Goal: Check status: Check status

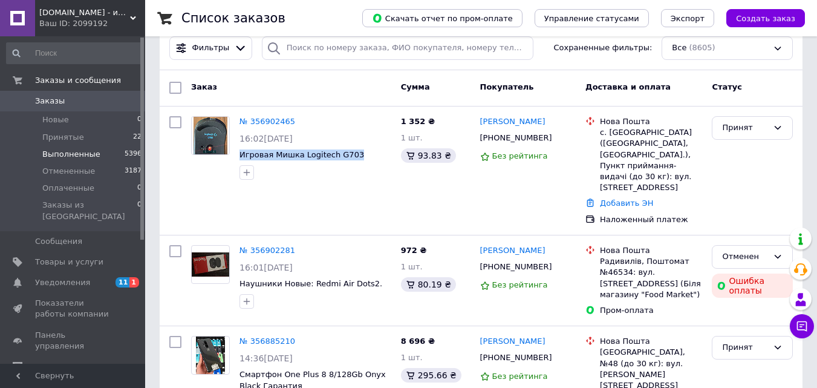
scroll to position [121, 0]
click at [103, 140] on li "Принятые 22" at bounding box center [74, 137] width 149 height 17
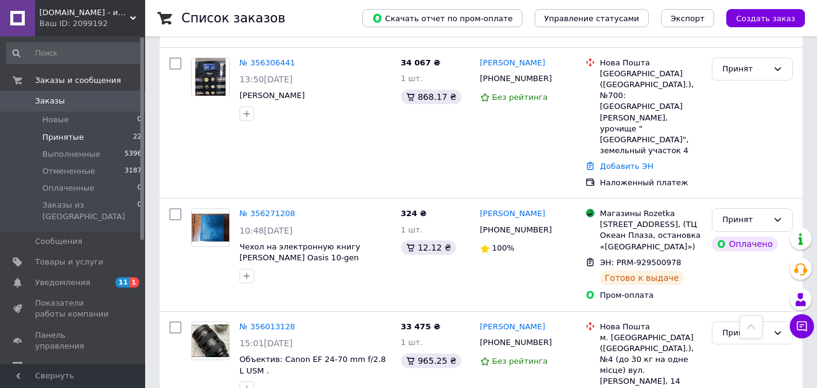
scroll to position [2085, 0]
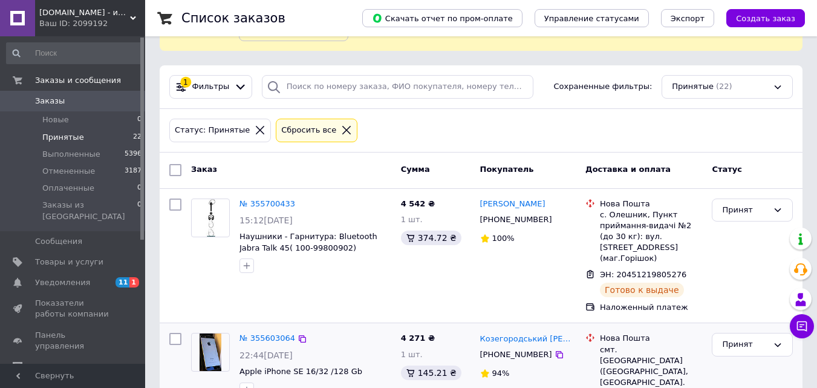
scroll to position [187, 0]
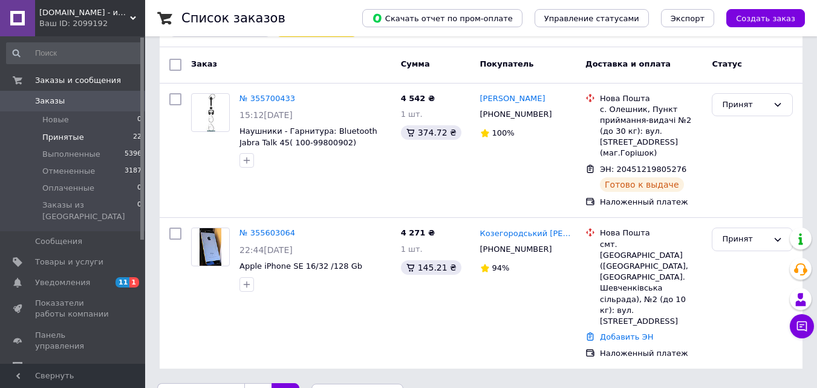
click at [56, 99] on span "Заказы" at bounding box center [50, 101] width 30 height 11
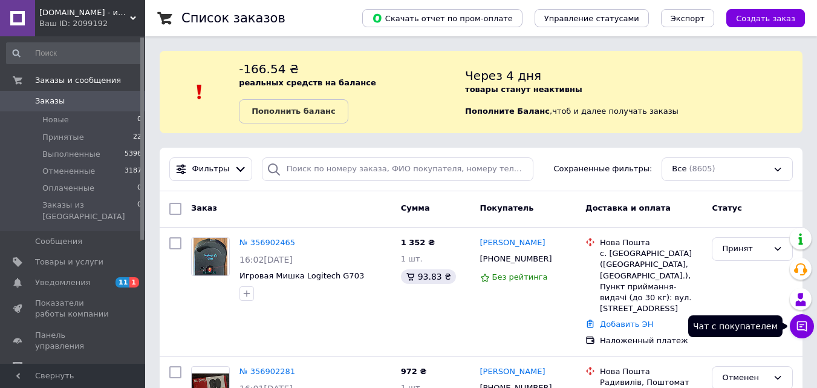
click at [798, 322] on icon at bounding box center [802, 326] width 12 height 12
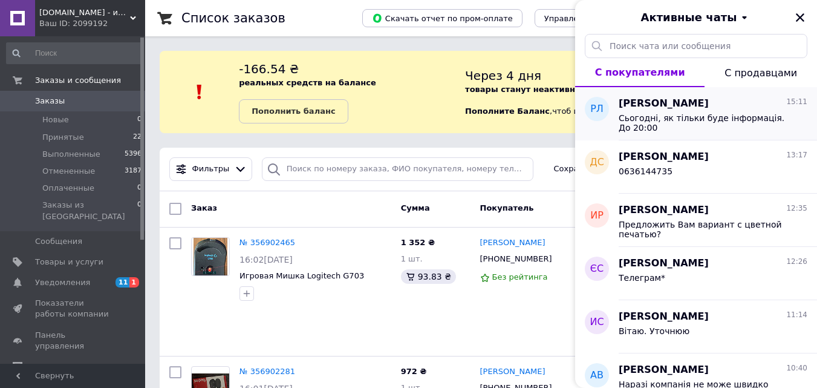
click at [656, 122] on span "Сьогодні, як тільки буде інформація. До 20:00" at bounding box center [705, 122] width 172 height 19
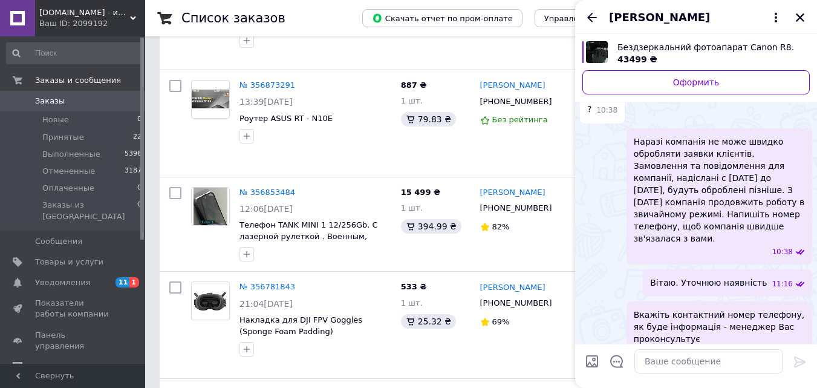
scroll to position [338, 0]
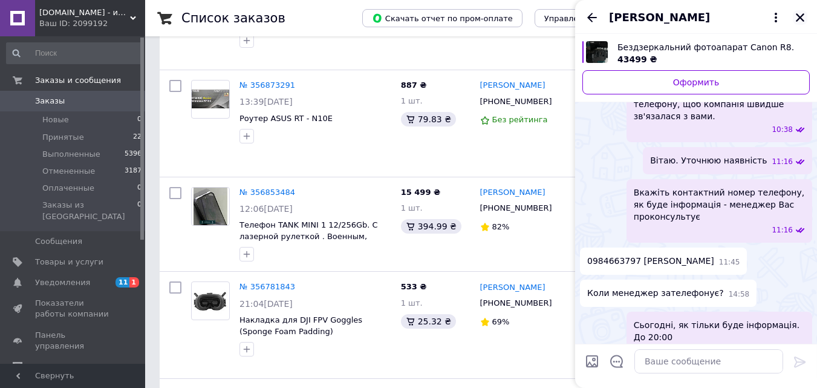
drag, startPoint x: 590, startPoint y: 18, endPoint x: 795, endPoint y: 21, distance: 205.1
click at [590, 18] on icon "Назад" at bounding box center [592, 17] width 10 height 9
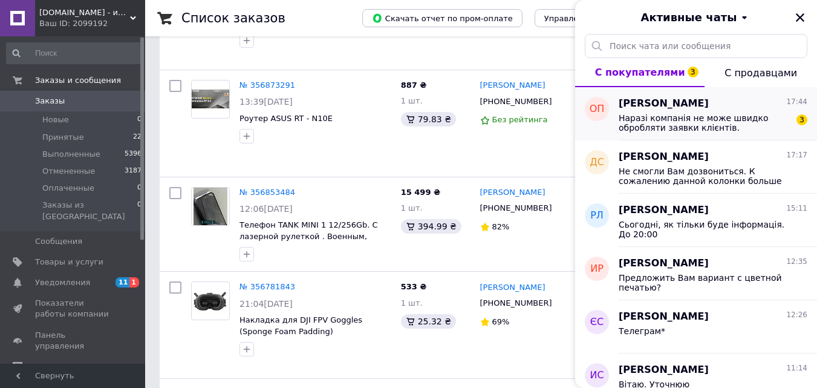
click at [694, 122] on span "Наразі компанія не може швидко обробляти заявки клієнтів. Замовлення та повідом…" at bounding box center [705, 122] width 172 height 19
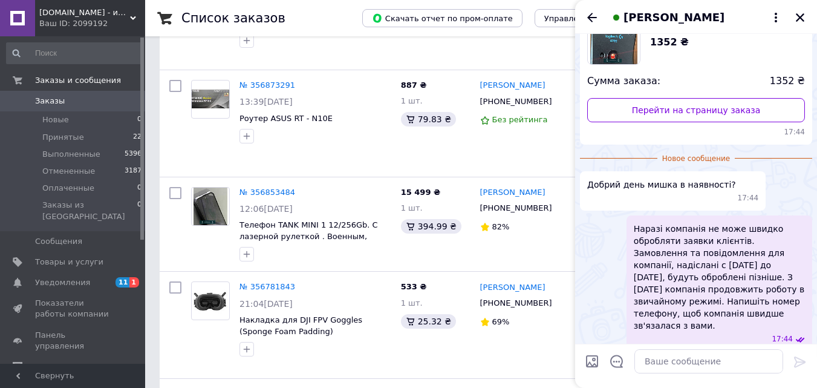
scroll to position [132, 0]
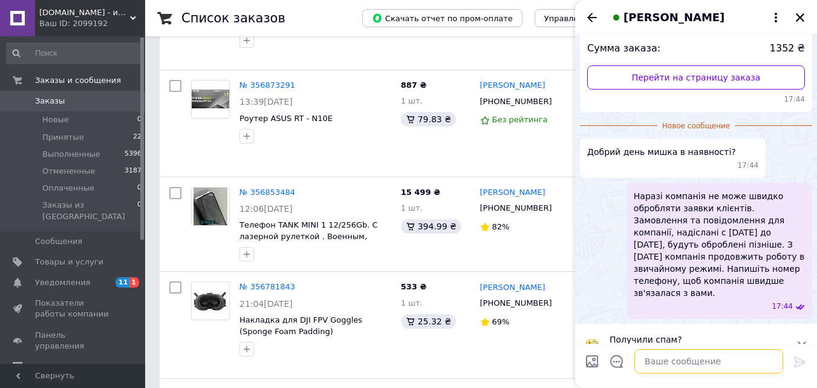
click at [663, 355] on textarea at bounding box center [708, 361] width 149 height 24
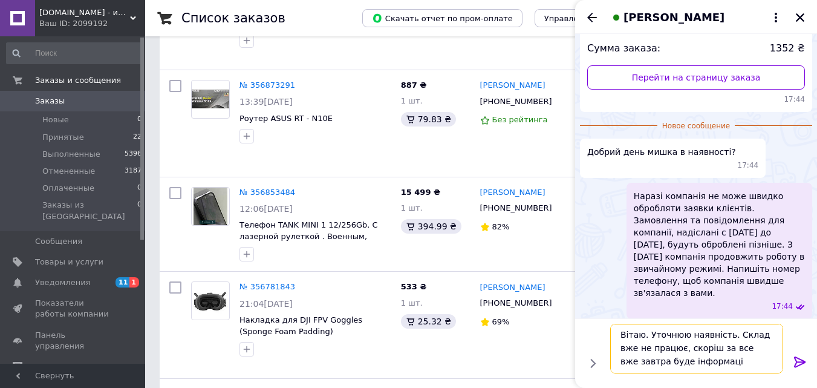
type textarea "Вітаю. Уточнюю наявність. Склад вже не працює, скоріш за все вже завтра буде ін…"
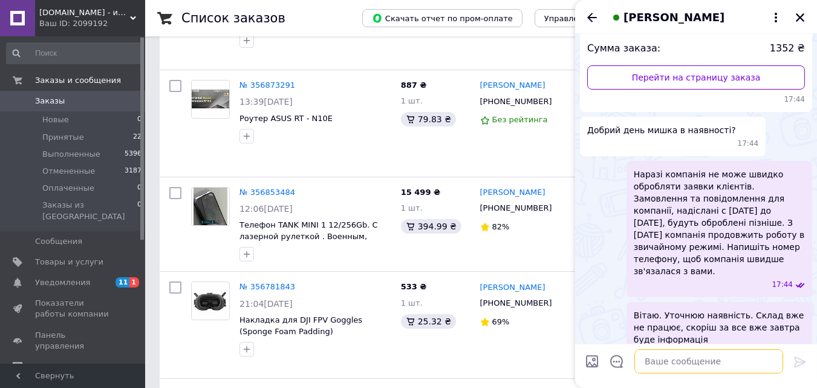
scroll to position [134, 0]
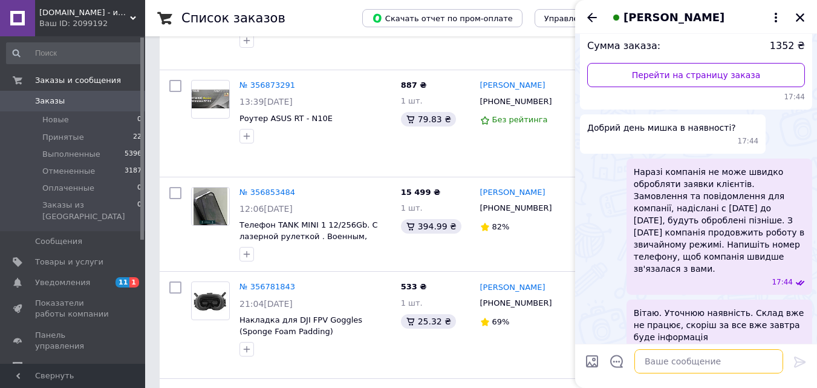
type textarea "[PERSON_NAME]"
type textarea "Одразу ж дамо знати"
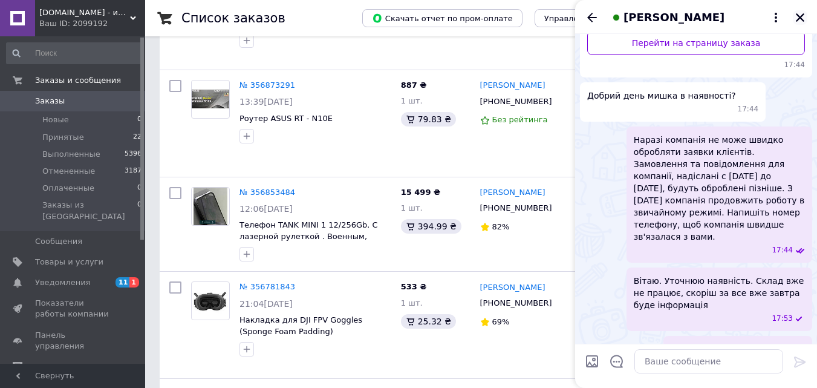
click at [798, 19] on icon "Закрыть" at bounding box center [800, 17] width 8 height 8
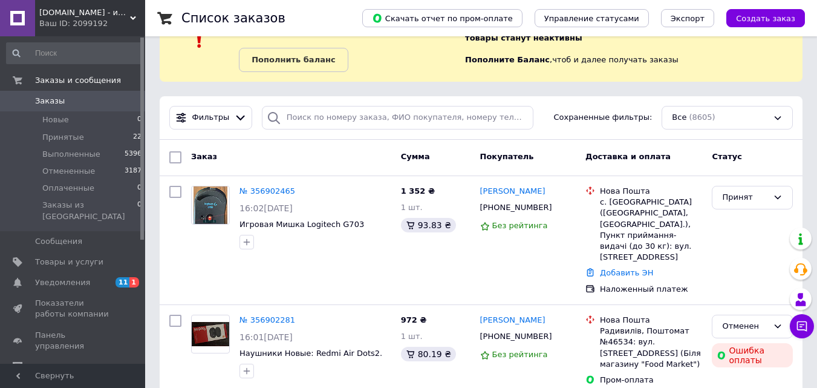
scroll to position [0, 0]
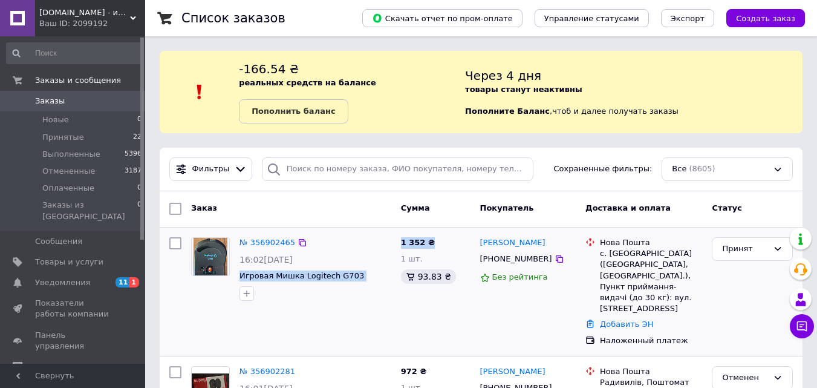
drag, startPoint x: 237, startPoint y: 278, endPoint x: 461, endPoint y: 232, distance: 229.0
click at [461, 232] on div "№ 356902465 16:02[DATE] Игровая Мишка Logitech G703 1 352 ₴ 1 шт. 93.83 ₴ [PERS…" at bounding box center [481, 291] width 633 height 119
copy div "Игровая Мишка Logitech G703 1 352 ₴"
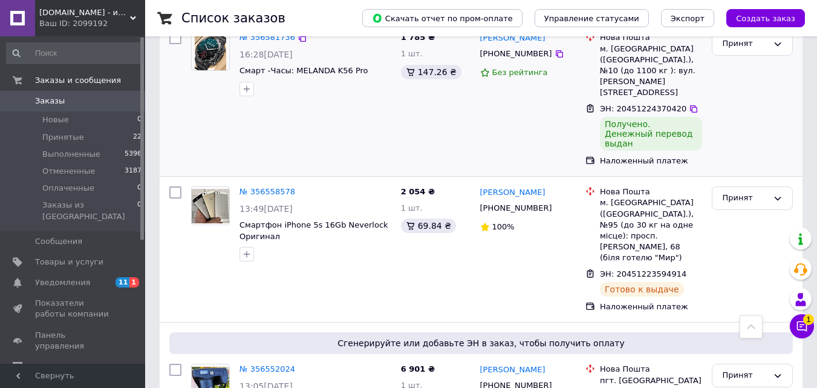
scroll to position [1975, 0]
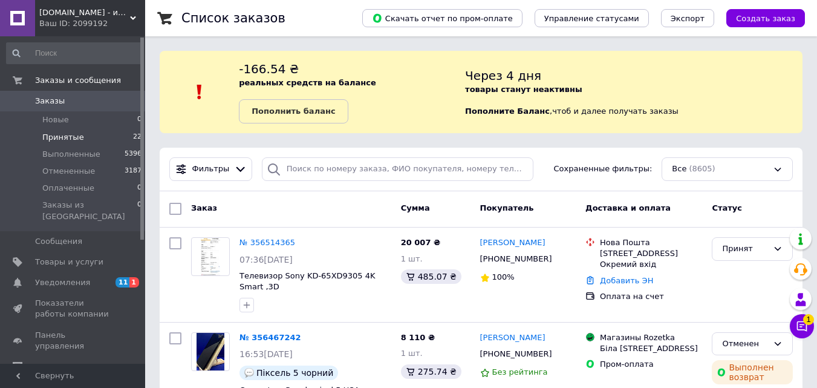
click at [64, 136] on span "Принятые" at bounding box center [63, 137] width 42 height 11
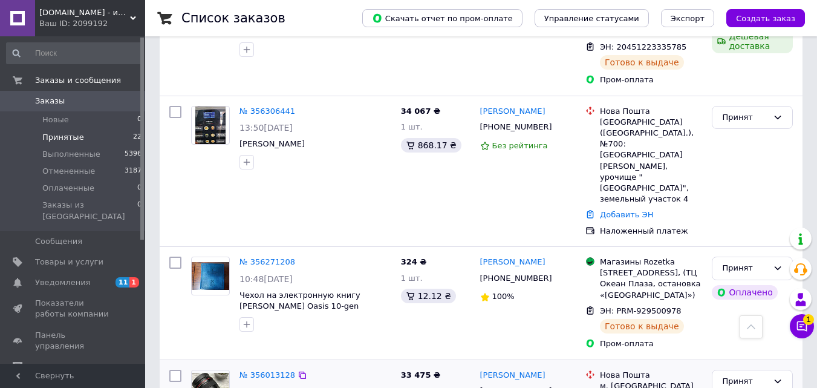
scroll to position [2085, 0]
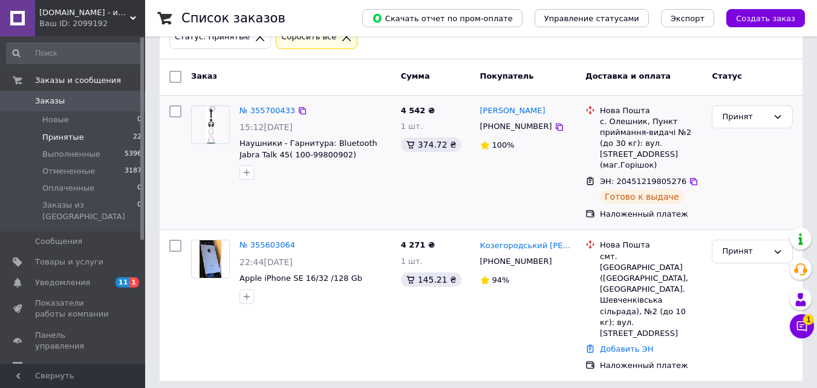
scroll to position [187, 0]
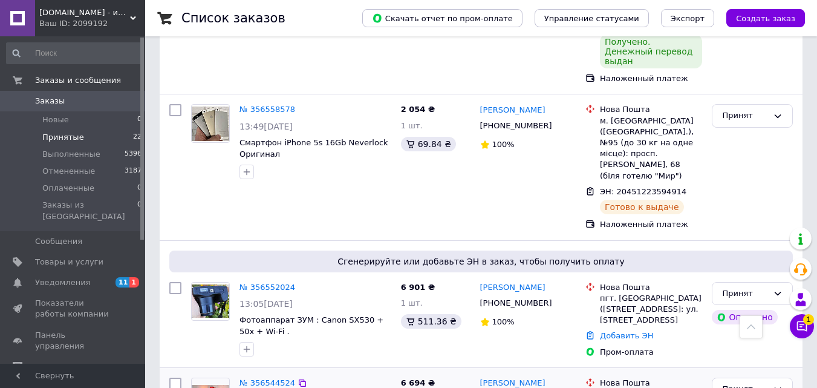
scroll to position [1512, 0]
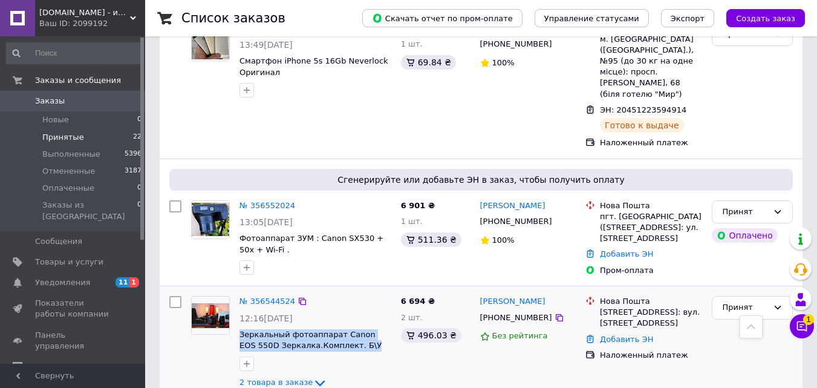
drag, startPoint x: 236, startPoint y: 177, endPoint x: 393, endPoint y: 191, distance: 157.2
click at [393, 291] on div "№ 356544524 12:16[DATE] Зеркальный фотоаппарат Canon EOS 550D Зеркалка.Комплект…" at bounding box center [315, 343] width 161 height 104
copy span "Зеркальный фотоаппарат Canon EOS 550D Зеркалка.Комплект. Б\У"
click at [55, 100] on span "Заказы" at bounding box center [50, 101] width 30 height 11
